Goal: Task Accomplishment & Management: Manage account settings

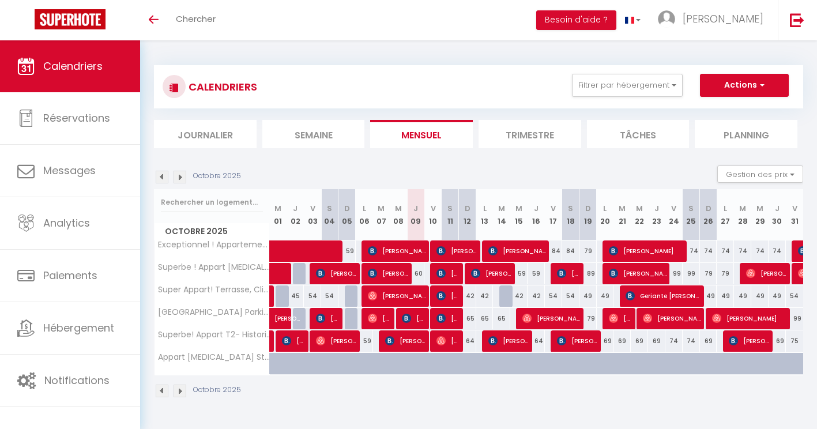
click at [552, 257] on div "84" at bounding box center [553, 250] width 17 height 21
type input "84"
type input "Ven 17 Octobre 2025"
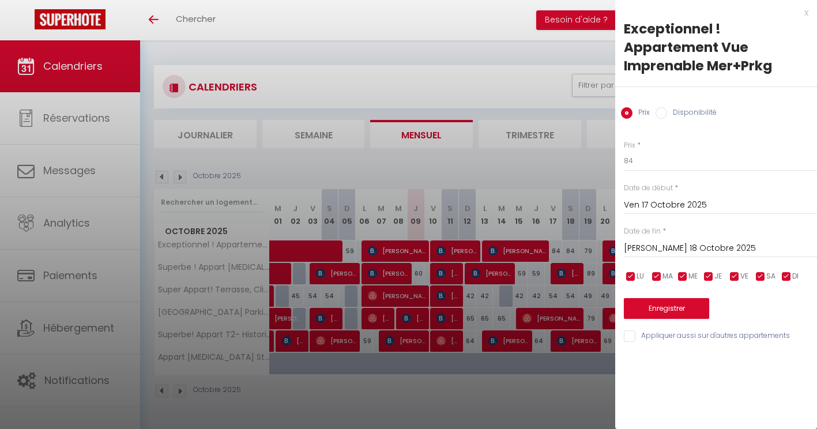
click at [658, 242] on input "[PERSON_NAME] 18 Octobre 2025" at bounding box center [720, 248] width 193 height 15
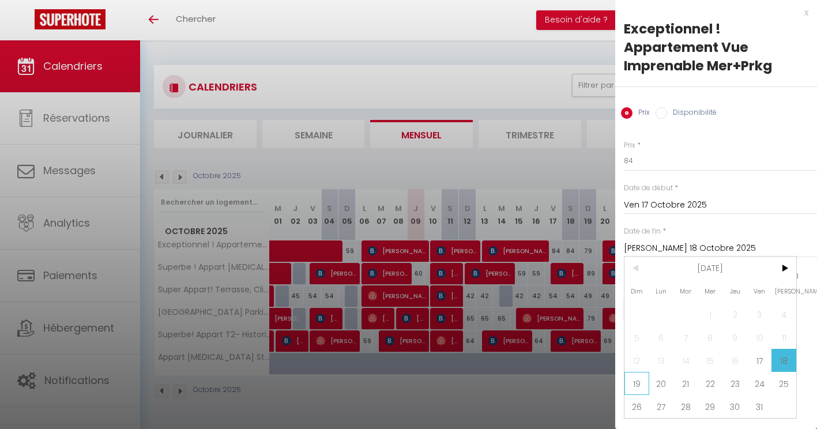
click at [644, 377] on span "19" at bounding box center [636, 383] width 25 height 23
type input "Dim 19 Octobre 2025"
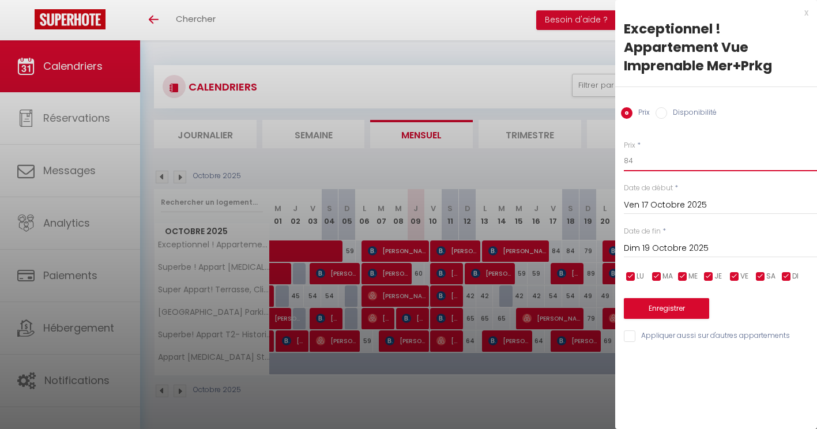
click at [630, 164] on input "84" at bounding box center [720, 160] width 193 height 21
type input "_"
type input "80"
click at [661, 300] on button "Enregistrer" at bounding box center [666, 308] width 85 height 21
